Goal: Task Accomplishment & Management: Manage account settings

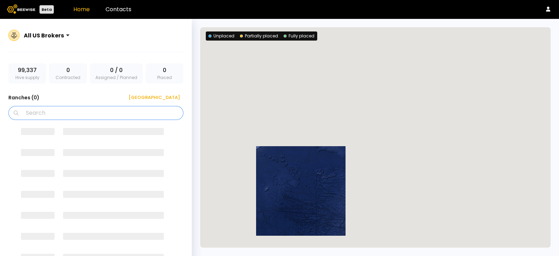
click at [94, 116] on input "Search" at bounding box center [98, 112] width 157 height 13
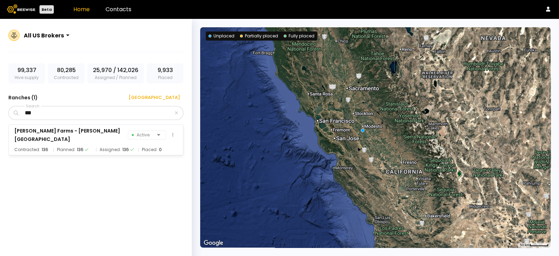
click at [58, 127] on div "[PERSON_NAME] Farms - [PERSON_NAME][GEOGRAPHIC_DATA] Active Contracted: 136 Pla…" at bounding box center [95, 139] width 175 height 31
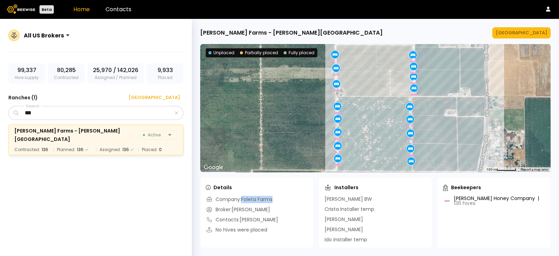
drag, startPoint x: 242, startPoint y: 200, endPoint x: 278, endPoint y: 205, distance: 35.9
click at [278, 205] on div "Company: Foleta Farms Broker: [PERSON_NAME] Contacts: [PERSON_NAME] No hives we…" at bounding box center [257, 219] width 102 height 46
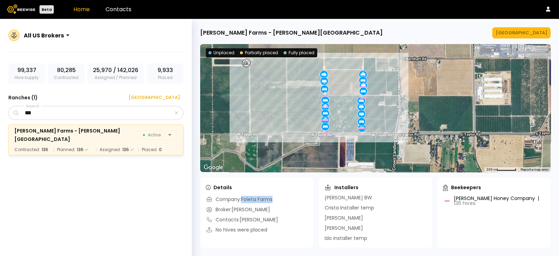
drag, startPoint x: 287, startPoint y: 143, endPoint x: 284, endPoint y: 117, distance: 26.4
click at [284, 117] on div "8 8 8 8 8 8 8 8 8 8 8 8 8 8 8 8 8" at bounding box center [375, 108] width 350 height 128
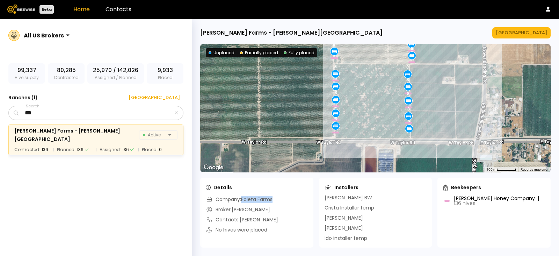
drag, startPoint x: 303, startPoint y: 94, endPoint x: 284, endPoint y: 112, distance: 26.0
click at [284, 112] on div "8 8 8 8 8 8 8 8 8 8 8 8 8 8 8 8 8" at bounding box center [375, 108] width 350 height 128
drag, startPoint x: 263, startPoint y: 206, endPoint x: 223, endPoint y: 204, distance: 39.5
click at [223, 204] on div "Company: Foleta Farms Broker: [PERSON_NAME] Contacts: [PERSON_NAME] No hives we…" at bounding box center [257, 219] width 102 height 46
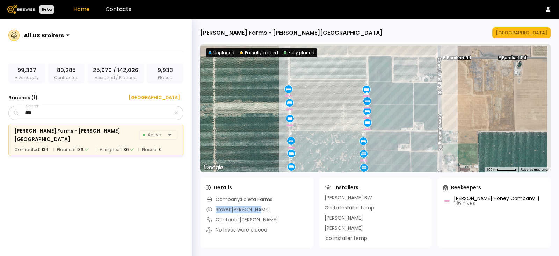
drag, startPoint x: 274, startPoint y: 82, endPoint x: 229, endPoint y: 149, distance: 81.1
click at [229, 149] on div "8 8 8 8 8 8 8 8 8 8 8 8 8 8 8 8 8" at bounding box center [375, 108] width 350 height 128
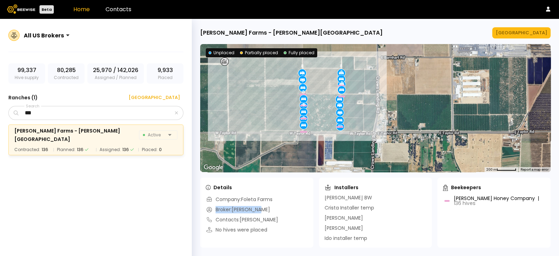
drag, startPoint x: 234, startPoint y: 132, endPoint x: 266, endPoint y: 100, distance: 45.2
click at [266, 100] on div "8 8 8 8 8 8 8 8 8 8 8 8 8 8 8 8 8" at bounding box center [375, 108] width 350 height 128
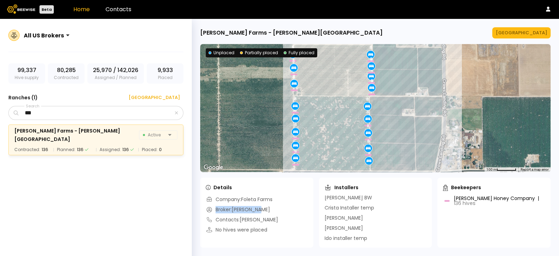
drag, startPoint x: 320, startPoint y: 113, endPoint x: 261, endPoint y: 113, distance: 58.7
click at [261, 113] on div "8 8 8 8 8 8 8 8 8 8 8 8 8 8 8 8 8" at bounding box center [375, 108] width 350 height 128
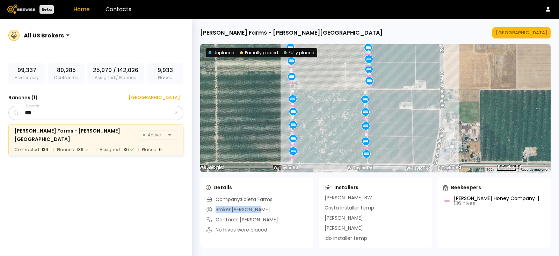
drag, startPoint x: 412, startPoint y: 80, endPoint x: 409, endPoint y: 74, distance: 5.8
click at [409, 74] on div "8 8 8 8 8 8 8 8 8 8 8 8 8 8 8 8 8" at bounding box center [375, 108] width 350 height 128
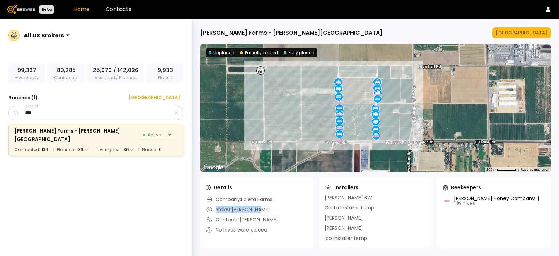
drag, startPoint x: 469, startPoint y: 128, endPoint x: 463, endPoint y: 123, distance: 7.4
click at [463, 123] on div "8 8 8 8 8 8 8 8 8 8 8 8 8 8 8 8 8" at bounding box center [375, 108] width 350 height 128
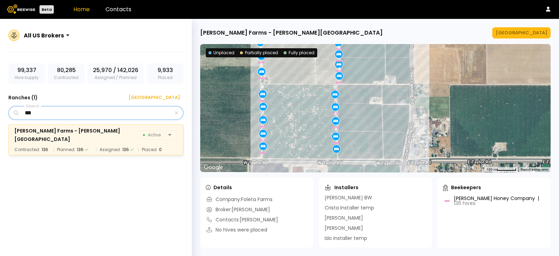
click at [86, 112] on input "***" at bounding box center [96, 112] width 153 height 13
paste input "*********"
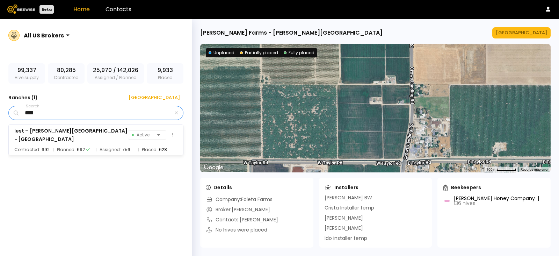
type input "****"
click at [88, 139] on div "Iest – [PERSON_NAME][GEOGRAPHIC_DATA] 16 Active Contracted: 692 Planned: 692 As…" at bounding box center [95, 139] width 175 height 31
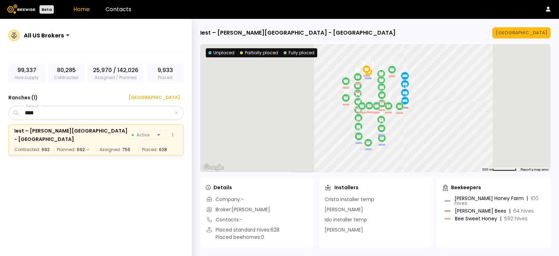
scroll to position [0, 0]
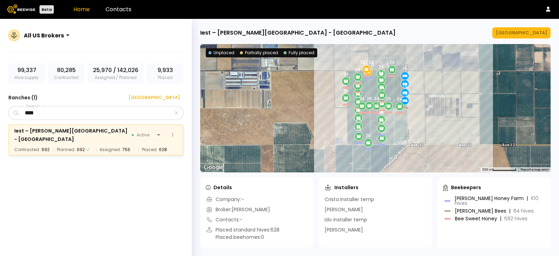
click at [89, 132] on div "Iest – [PERSON_NAME][GEOGRAPHIC_DATA] - [GEOGRAPHIC_DATA]" at bounding box center [70, 134] width 113 height 17
click at [69, 131] on div "Iest – [PERSON_NAME][GEOGRAPHIC_DATA] - [GEOGRAPHIC_DATA]" at bounding box center [70, 134] width 113 height 17
click at [101, 132] on div "Iest – [PERSON_NAME][GEOGRAPHIC_DATA] - [GEOGRAPHIC_DATA]" at bounding box center [70, 134] width 113 height 17
click at [122, 135] on div "Iest – [PERSON_NAME][GEOGRAPHIC_DATA] - [GEOGRAPHIC_DATA] 16 Active" at bounding box center [95, 134] width 163 height 17
drag, startPoint x: 12, startPoint y: 134, endPoint x: 122, endPoint y: 132, distance: 109.3
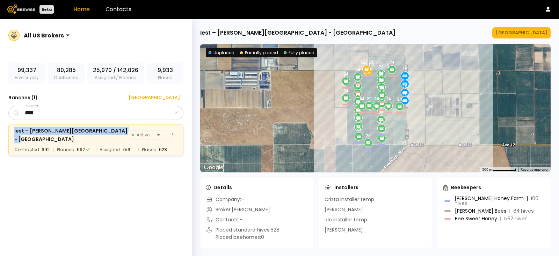
click at [122, 132] on div "Iest – [PERSON_NAME][GEOGRAPHIC_DATA] 16 Active Contracted: 692 Planned: 692 As…" at bounding box center [95, 139] width 175 height 31
copy div "Iest – [PERSON_NAME][GEOGRAPHIC_DATA] - [GEOGRAPHIC_DATA]"
click at [175, 133] on button at bounding box center [173, 135] width 10 height 10
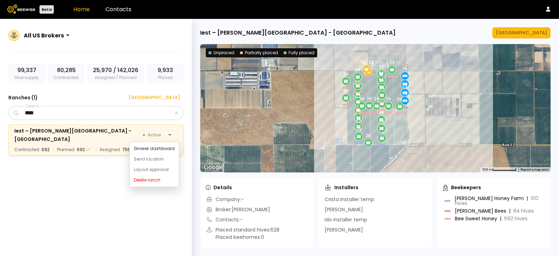
click at [80, 192] on div "Iest – [PERSON_NAME][GEOGRAPHIC_DATA] 16 Active Contracted: 692 Planned: 692 As…" at bounding box center [99, 189] width 182 height 131
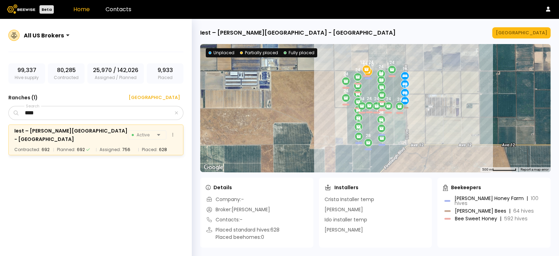
click at [82, 134] on div "Iest – [PERSON_NAME][GEOGRAPHIC_DATA] - [GEOGRAPHIC_DATA]" at bounding box center [70, 134] width 113 height 17
click at [527, 31] on div "[GEOGRAPHIC_DATA]" at bounding box center [520, 32] width 51 height 7
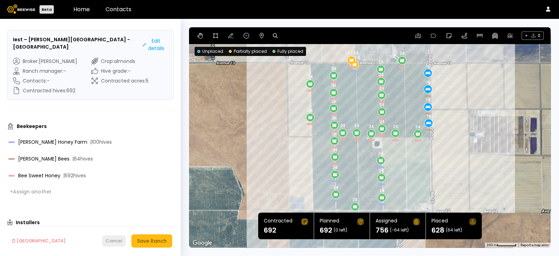
click at [110, 242] on div "Cancel" at bounding box center [113, 240] width 17 height 7
drag, startPoint x: 121, startPoint y: 38, endPoint x: 6, endPoint y: 36, distance: 114.9
click at [6, 36] on form "Iest – Pope Creek - NW Ave 12 and Road 16 Edit details Broker : Ryan Cosyns Ran…" at bounding box center [90, 137] width 181 height 237
copy h3 "Iest – [PERSON_NAME][GEOGRAPHIC_DATA] - [GEOGRAPHIC_DATA]"
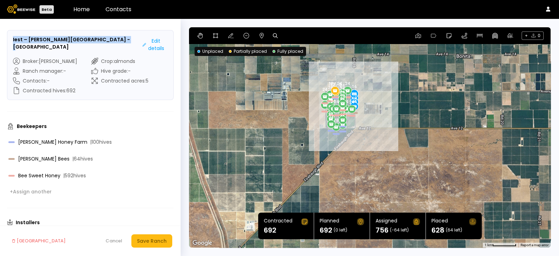
drag, startPoint x: 393, startPoint y: 135, endPoint x: 415, endPoint y: 131, distance: 22.0
click at [415, 131] on div "24 24 24 24 24 24 16 24 16 24 28 24 24 24 24 24 24 12 / 0 16 24 24 24 24 12 / 2…" at bounding box center [369, 137] width 361 height 220
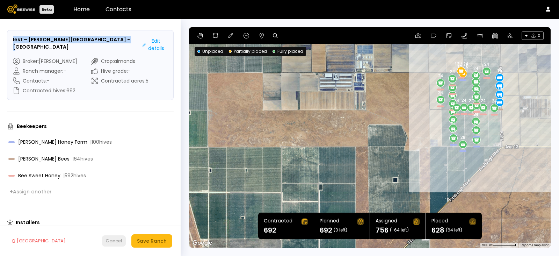
click at [113, 243] on div "Cancel" at bounding box center [113, 240] width 17 height 7
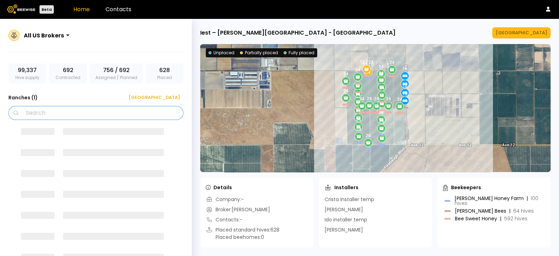
click at [68, 108] on input "Search" at bounding box center [98, 112] width 157 height 13
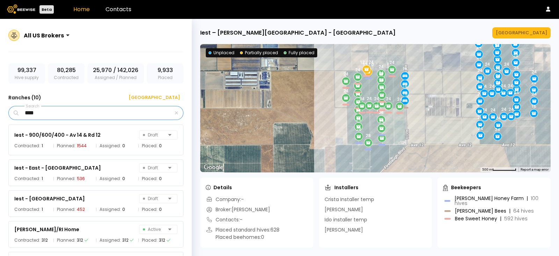
type input "****"
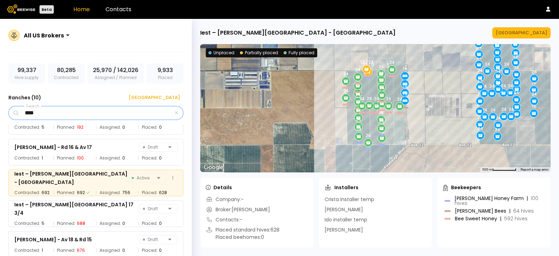
scroll to position [177, 0]
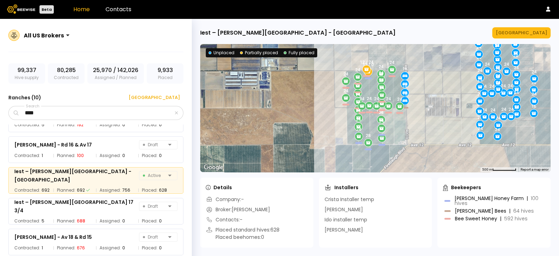
click at [141, 36] on div "All US Brokers" at bounding box center [95, 39] width 175 height 25
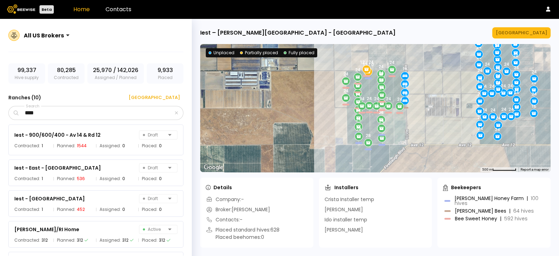
scroll to position [0, 0]
click at [105, 131] on div "Iest - 900/600/400 - Av 14 & Rd 12 Draft" at bounding box center [95, 135] width 163 height 10
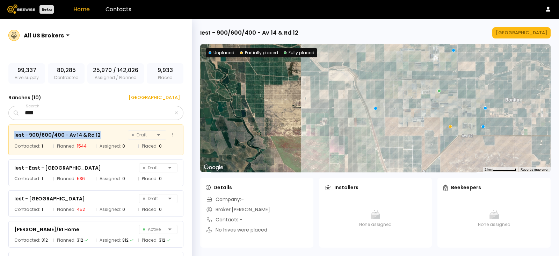
drag, startPoint x: 108, startPoint y: 134, endPoint x: 14, endPoint y: 132, distance: 93.9
click at [14, 132] on div "Iest - 900/600/400 - Av 14 & Rd 12 Draft Contracted: 1 Planned: 1544 Assigned: …" at bounding box center [95, 139] width 175 height 31
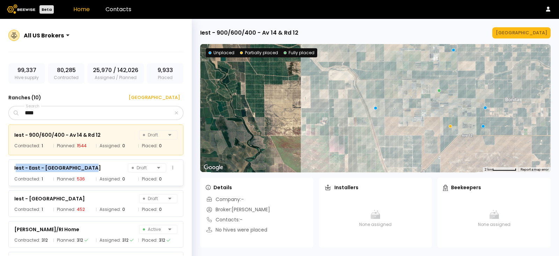
drag, startPoint x: 87, startPoint y: 166, endPoint x: 16, endPoint y: 167, distance: 70.9
click at [16, 167] on div "Iest - East - Rd 17 and Ave 14 Draft" at bounding box center [95, 168] width 163 height 10
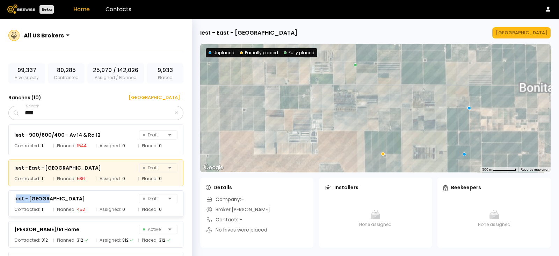
drag, startPoint x: 38, startPoint y: 197, endPoint x: 111, endPoint y: 89, distance: 130.4
click at [12, 198] on div "Iest - Fresno Draft Contracted: 1 Planned: 452 Assigned: 0 Placed: 0" at bounding box center [95, 203] width 175 height 27
click at [111, 88] on div "All US Brokers 99,337 Hive supply 80,285 Contracted 25,970 / 142,026 Assigned /…" at bounding box center [96, 145] width 192 height 253
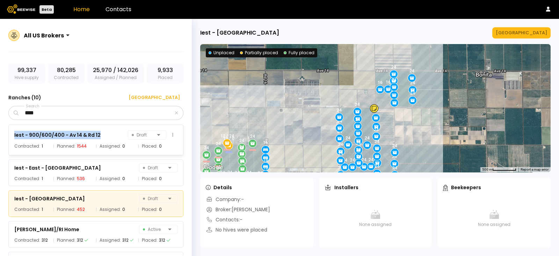
drag, startPoint x: 101, startPoint y: 133, endPoint x: 9, endPoint y: 132, distance: 91.8
click at [9, 132] on div "Iest - 900/600/400 - Av 14 & Rd 12 Draft Contracted: 1 Planned: 1544 Assigned: …" at bounding box center [95, 139] width 175 height 31
copy div "Iest - 900/600/400 - Av 14 & Rd 12"
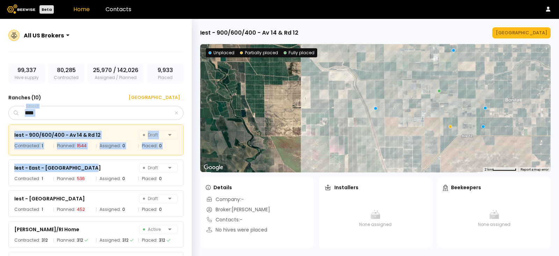
drag, startPoint x: 91, startPoint y: 167, endPoint x: 5, endPoint y: 163, distance: 85.6
click at [5, 163] on div "All US Brokers 99,337 Hive supply 80,285 Contracted 25,970 / 142,026 Assigned /…" at bounding box center [96, 145] width 192 height 253
click at [94, 165] on div "Iest - East - Rd 17 and Ave 14 Draft" at bounding box center [95, 168] width 163 height 10
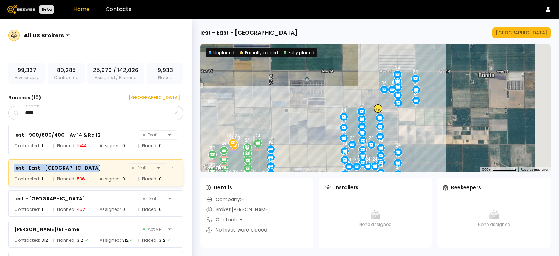
drag, startPoint x: 91, startPoint y: 168, endPoint x: 12, endPoint y: 167, distance: 79.3
click at [12, 167] on div "Iest - East - Rd 17 and Ave 14 Draft Contracted: 1 Planned: 536 Assigned: 0 Pla…" at bounding box center [95, 172] width 175 height 27
copy div "Iest - East - Rd 17 and Ave 14"
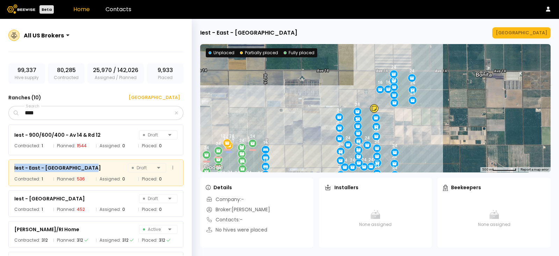
scroll to position [43, 0]
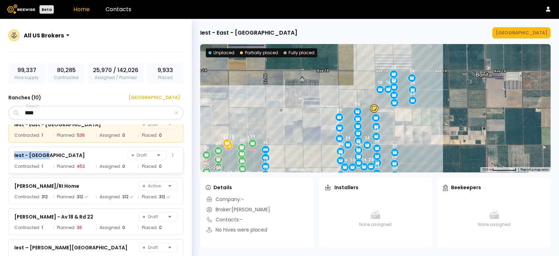
drag, startPoint x: 56, startPoint y: 154, endPoint x: 9, endPoint y: 159, distance: 47.7
click at [9, 159] on div "Iest - Fresno Draft Contracted: 1 Planned: 452 Assigned: 0 Placed: 0" at bounding box center [95, 160] width 175 height 27
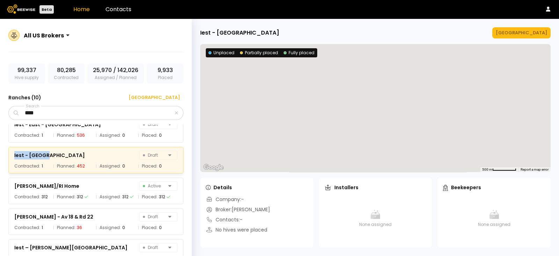
copy div "Iest - Fresno"
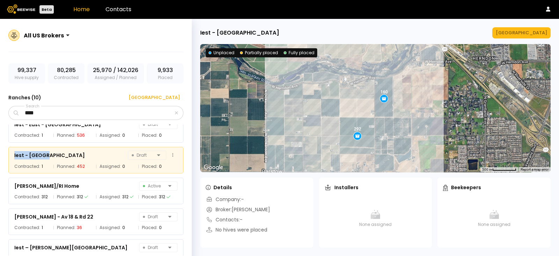
click at [86, 153] on div "Iest - Fresno Draft" at bounding box center [95, 155] width 163 height 10
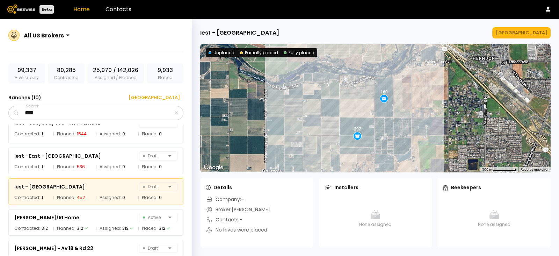
scroll to position [0, 0]
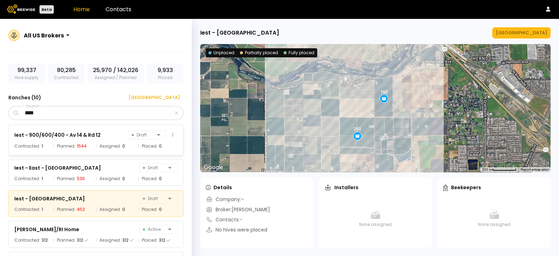
click at [51, 137] on div "Iest - 900/600/400 - Av 14 & Rd 12" at bounding box center [57, 135] width 86 height 8
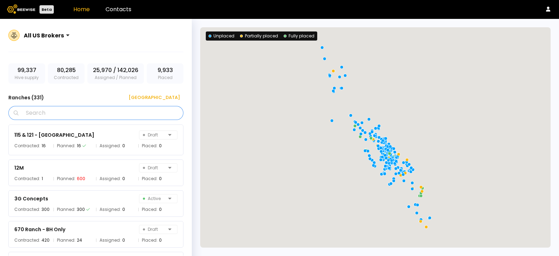
click at [54, 109] on input "Search" at bounding box center [98, 112] width 157 height 13
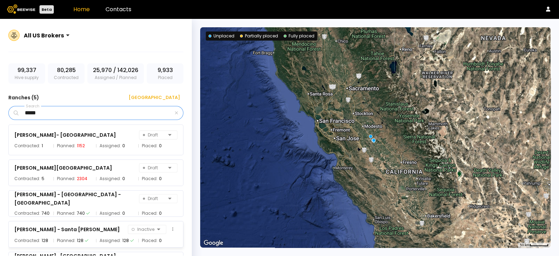
type input "*****"
click at [61, 229] on div "[PERSON_NAME] - Santa [PERSON_NAME] Inactive" at bounding box center [95, 229] width 163 height 10
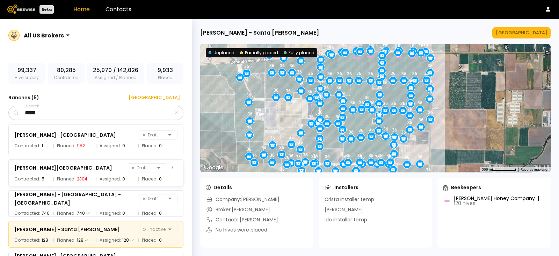
scroll to position [23, 0]
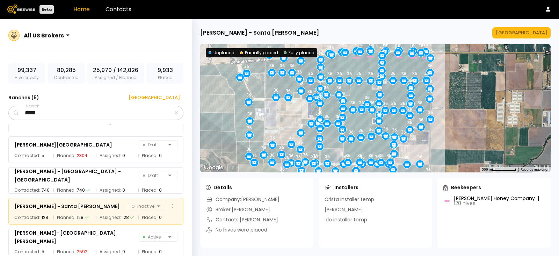
click at [91, 202] on div "Gallo - Santa Rita Inactive" at bounding box center [95, 206] width 163 height 10
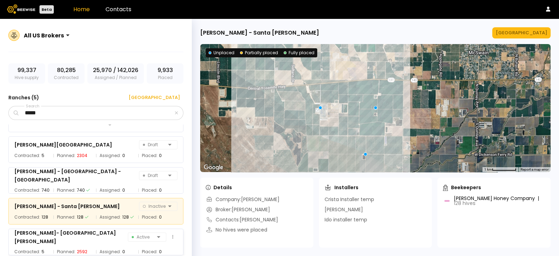
click at [100, 240] on span "Assigned:" at bounding box center [110, 251] width 21 height 7
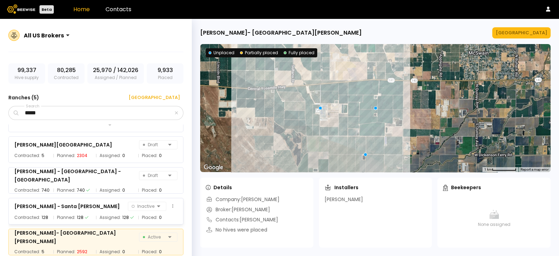
click at [100, 211] on div "Gallo - Santa Rita Inactive Contracted: 128 Planned: 128 Assigned: 128 Placed: 0" at bounding box center [95, 211] width 175 height 27
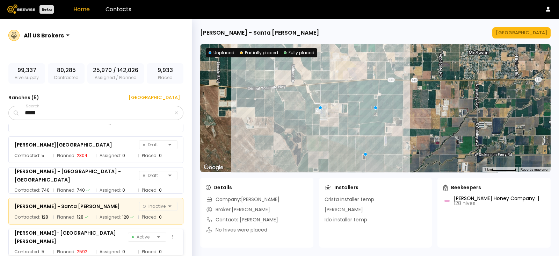
click at [101, 235] on div "Gallo- Santa Rita Farms Active" at bounding box center [95, 236] width 163 height 17
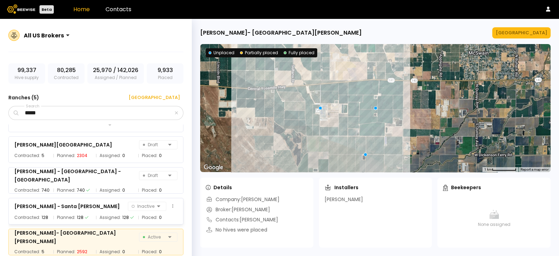
click at [113, 210] on div "Gallo - Santa Rita Inactive Contracted: 128 Planned: 128 Assigned: 128 Placed: 0" at bounding box center [95, 211] width 175 height 27
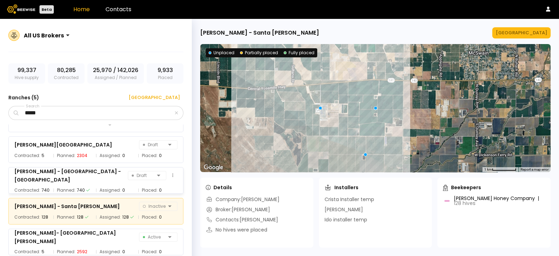
click at [106, 179] on div "Gallo - Main Ranch - Merced Draft" at bounding box center [95, 175] width 163 height 17
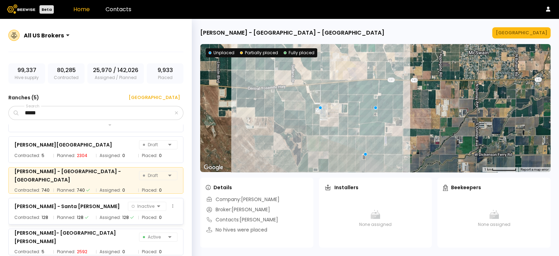
click at [103, 202] on div "Gallo - Santa Rita Inactive" at bounding box center [95, 206] width 163 height 10
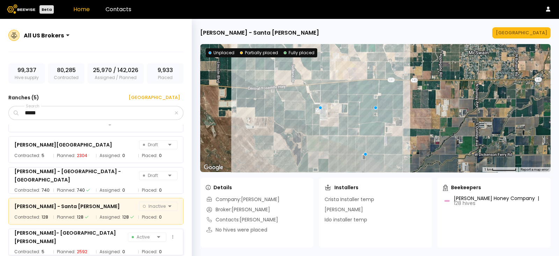
click at [95, 240] on div "Gallo- Santa Rita Farms Active" at bounding box center [95, 236] width 163 height 17
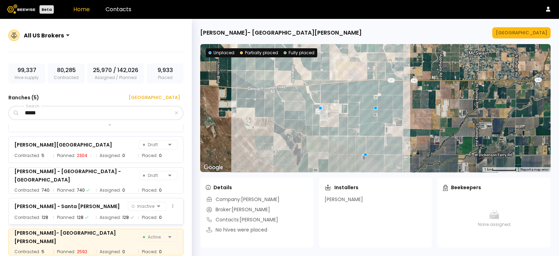
click at [100, 214] on span "Assigned:" at bounding box center [110, 217] width 21 height 7
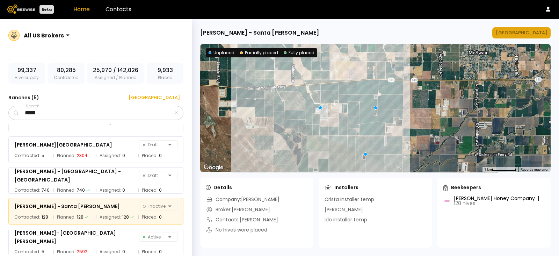
click at [524, 36] on button "[GEOGRAPHIC_DATA]" at bounding box center [521, 32] width 58 height 11
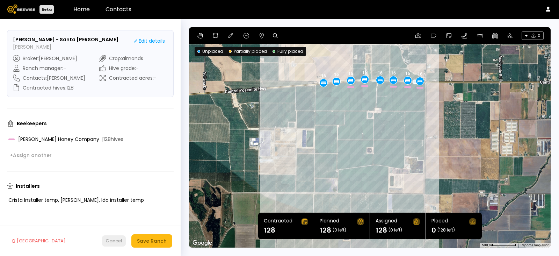
click at [118, 240] on div "Cancel" at bounding box center [113, 240] width 17 height 7
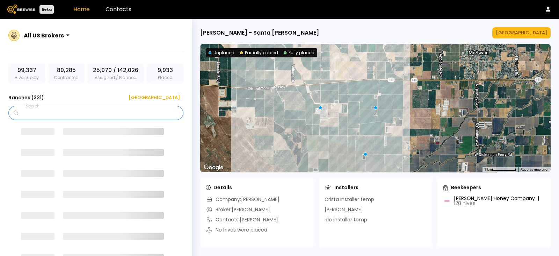
click at [91, 112] on input "Search" at bounding box center [98, 112] width 157 height 13
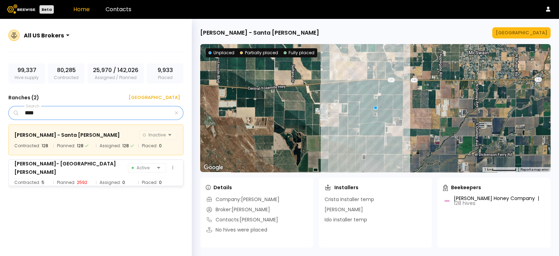
type input "****"
click at [87, 165] on div "Gallo- Santa Rita Farms Active" at bounding box center [95, 167] width 163 height 17
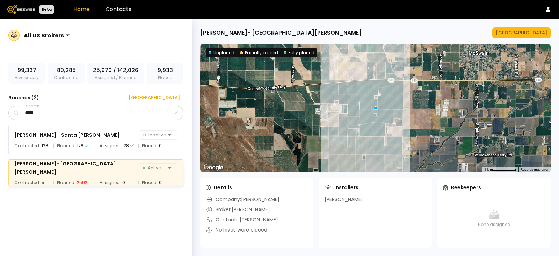
click at [524, 26] on div "Gallo- Santa Rita Farms Manage Ranch ← Move left → Move right ↑ Move up ↓ Move …" at bounding box center [375, 137] width 367 height 237
click at [522, 30] on div "[GEOGRAPHIC_DATA]" at bounding box center [520, 32] width 51 height 7
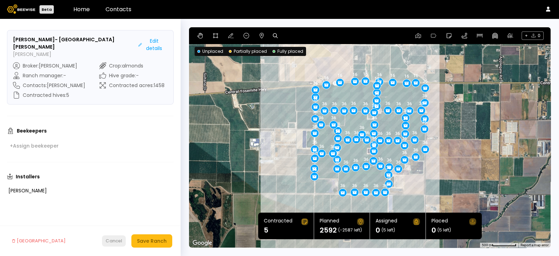
click at [112, 238] on div "Cancel" at bounding box center [113, 240] width 17 height 7
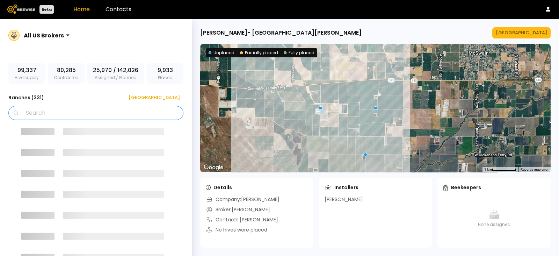
click at [103, 111] on input "Search" at bounding box center [98, 112] width 157 height 13
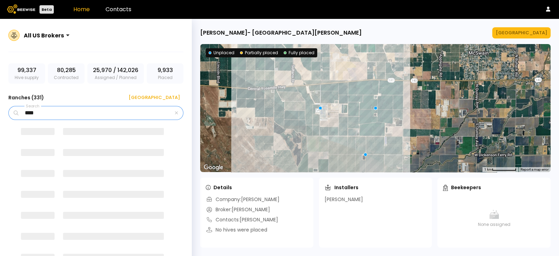
type input "****"
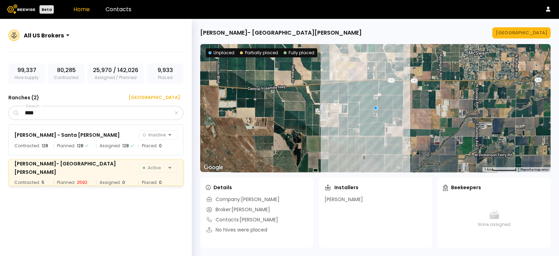
drag, startPoint x: 136, startPoint y: 216, endPoint x: 135, endPoint y: 213, distance: 3.6
click at [135, 217] on div "Gallo - Santa Rita Inactive Contracted: 128 Planned: 128 Assigned: 128 Placed: …" at bounding box center [99, 189] width 182 height 131
click at [100, 142] on span "Assigned:" at bounding box center [110, 145] width 21 height 7
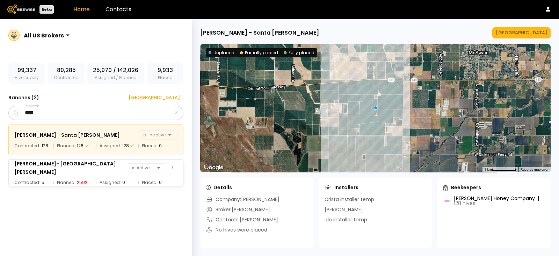
click at [103, 179] on span "Assigned:" at bounding box center [110, 182] width 21 height 7
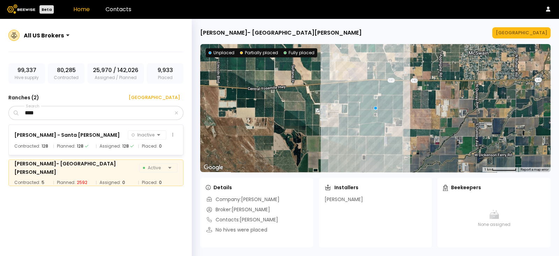
click at [114, 147] on span "Assigned:" at bounding box center [110, 145] width 21 height 7
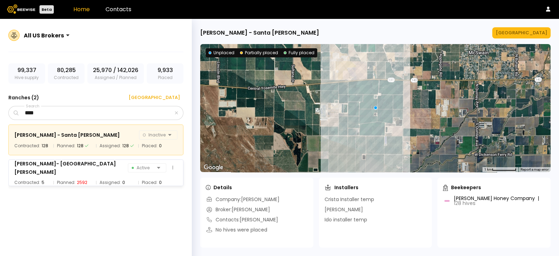
click at [98, 179] on div "Assigned: 0" at bounding box center [115, 182] width 39 height 7
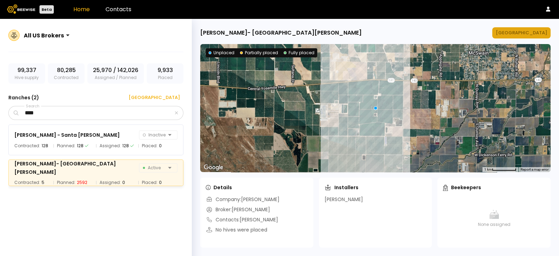
click at [529, 32] on div "[GEOGRAPHIC_DATA]" at bounding box center [520, 32] width 51 height 7
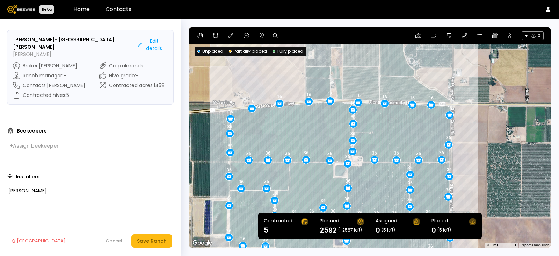
drag, startPoint x: 435, startPoint y: 88, endPoint x: 512, endPoint y: 172, distance: 113.7
click at [512, 172] on div "36 36 36 36 36 36 16 36 36 36 36 36 36 16 36 36 36 36 36 36 36 36 36 36 16 36 3…" at bounding box center [369, 137] width 361 height 220
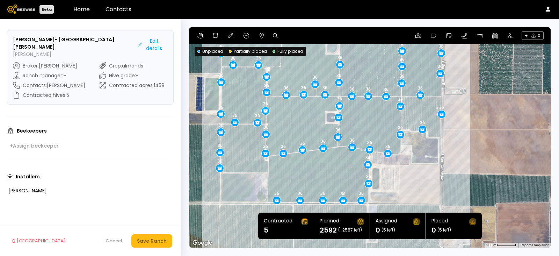
drag, startPoint x: 480, startPoint y: 170, endPoint x: 472, endPoint y: 45, distance: 124.6
click at [472, 45] on div "36 36 36 36 36 36 16 36 36 36 36 36 36 16 36 36 36 36 36 36 36 36 36 36 16 36 3…" at bounding box center [369, 137] width 361 height 220
click at [119, 240] on div "Cancel" at bounding box center [113, 240] width 17 height 7
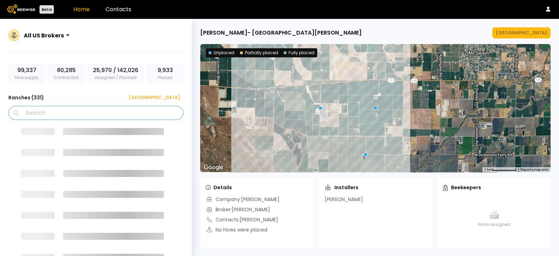
click at [121, 112] on input "Search" at bounding box center [98, 112] width 157 height 13
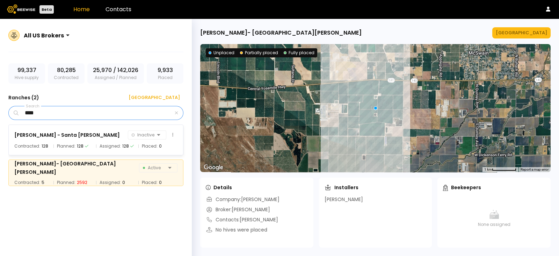
type input "****"
click at [99, 131] on div "Gallo - Santa Rita Inactive" at bounding box center [95, 135] width 163 height 10
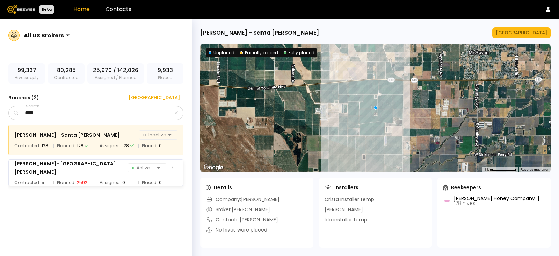
click at [89, 172] on div "Gallo- Santa Rita Farms Active Contracted: 5 Planned: 2592 Assigned: 0 Placed: 0" at bounding box center [95, 172] width 175 height 27
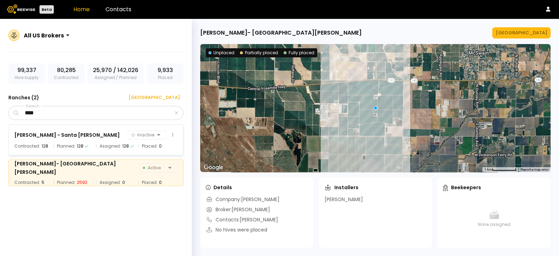
click at [85, 147] on icon at bounding box center [87, 146] width 4 height 4
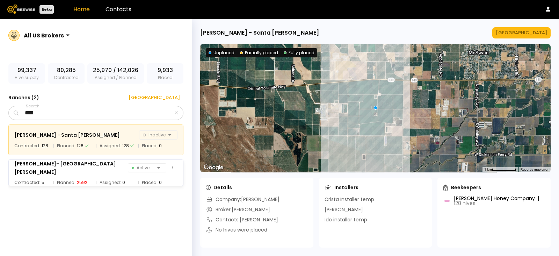
click at [108, 179] on span "Assigned:" at bounding box center [110, 182] width 21 height 7
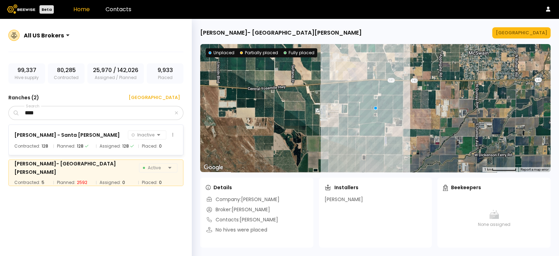
click at [101, 133] on div "Gallo - Santa Rita Inactive" at bounding box center [95, 135] width 163 height 10
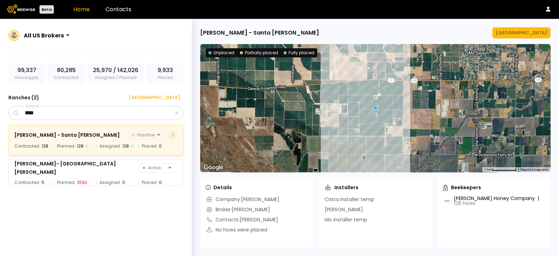
click at [175, 133] on button at bounding box center [173, 135] width 10 height 10
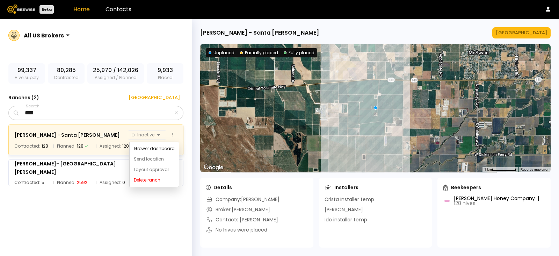
click at [73, 130] on div "Gallo - Santa Rita Inactive" at bounding box center [95, 135] width 163 height 10
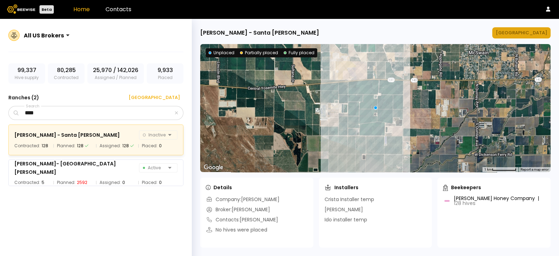
click at [536, 32] on div "[GEOGRAPHIC_DATA]" at bounding box center [520, 32] width 51 height 7
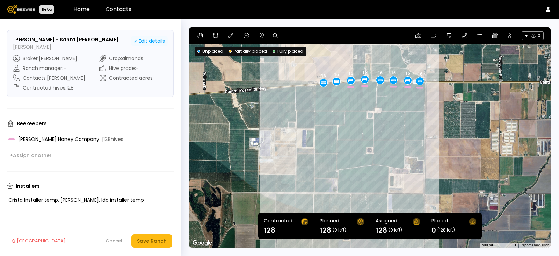
click at [153, 41] on div "Edit details" at bounding box center [149, 40] width 31 height 7
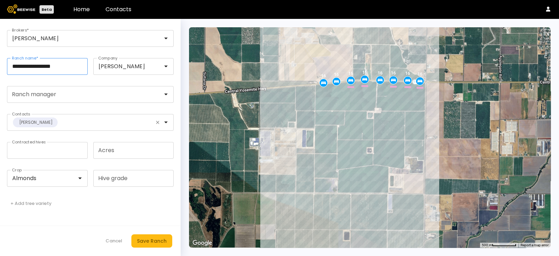
click at [79, 67] on input "**********" at bounding box center [47, 66] width 80 height 16
type input "**********"
click at [166, 240] on button "Save Ranch" at bounding box center [151, 240] width 41 height 13
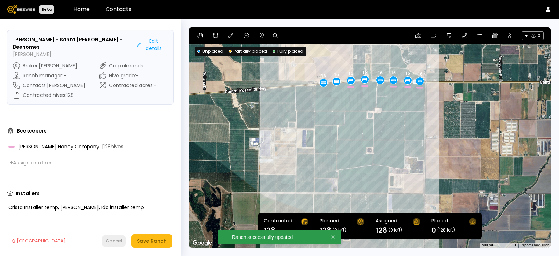
click at [112, 240] on div "Cancel" at bounding box center [113, 240] width 17 height 7
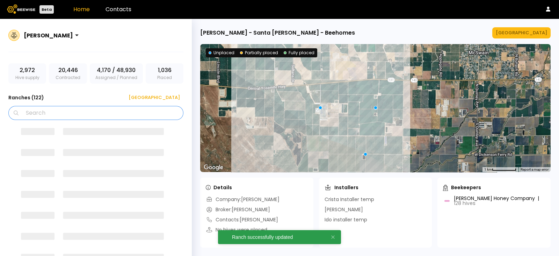
click at [98, 111] on input "Search" at bounding box center [98, 112] width 157 height 13
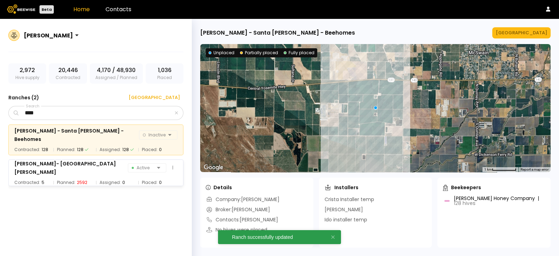
click at [54, 170] on div "Gallo- Santa Rita Farms" at bounding box center [70, 167] width 113 height 17
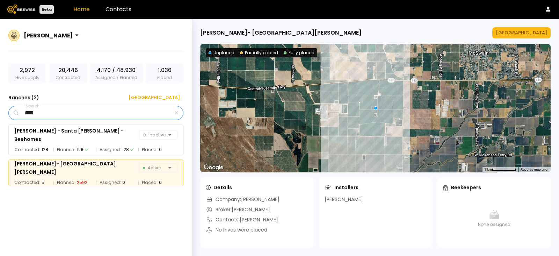
drag, startPoint x: 43, startPoint y: 110, endPoint x: 2, endPoint y: 100, distance: 41.9
click at [2, 100] on div "Ryan Cosyns 2,972 Hive supply 20,446 Contracted 4,170 / 48,930 Assigned / Plann…" at bounding box center [96, 145] width 192 height 253
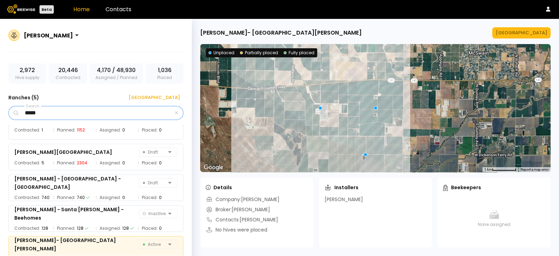
scroll to position [23, 0]
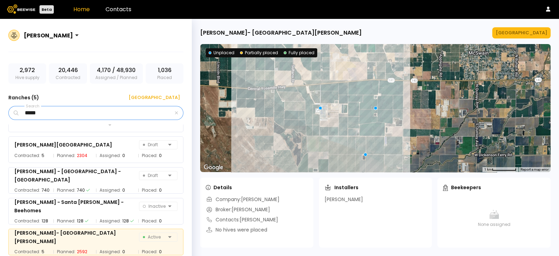
type input "*****"
